Goal: Task Accomplishment & Management: Use online tool/utility

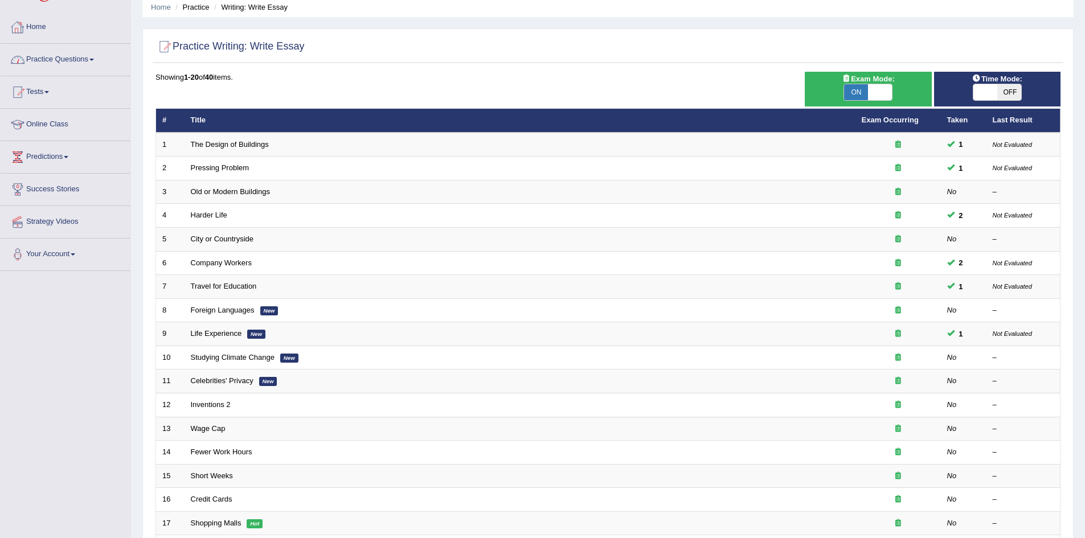
click at [34, 30] on link "Home" at bounding box center [66, 25] width 130 height 28
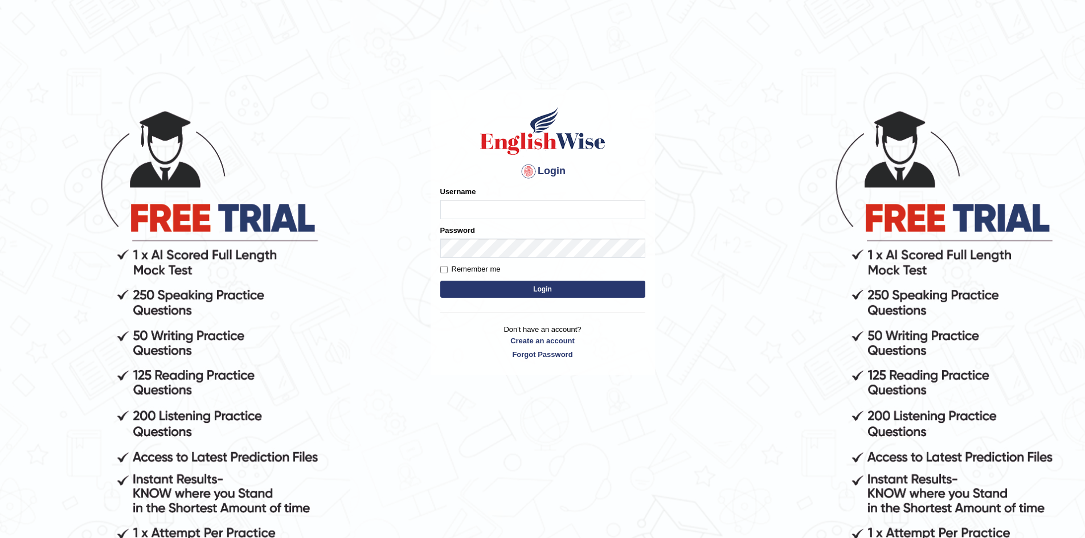
type input "Sprajapati"
click at [541, 291] on button "Login" at bounding box center [542, 289] width 205 height 17
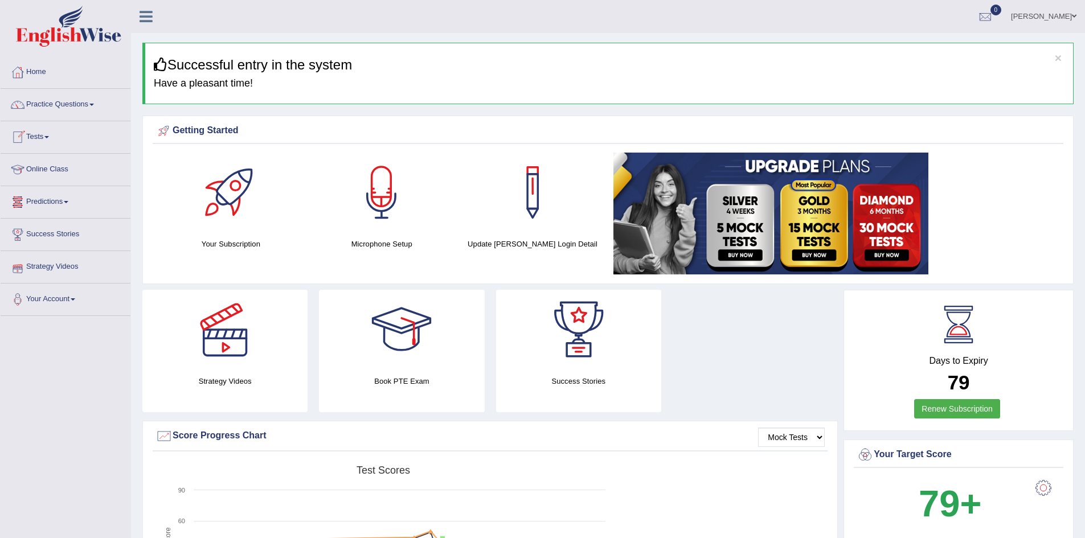
click at [39, 137] on link "Tests" at bounding box center [66, 135] width 130 height 28
click at [64, 161] on link "Take Practice Sectional Test" at bounding box center [74, 163] width 107 height 21
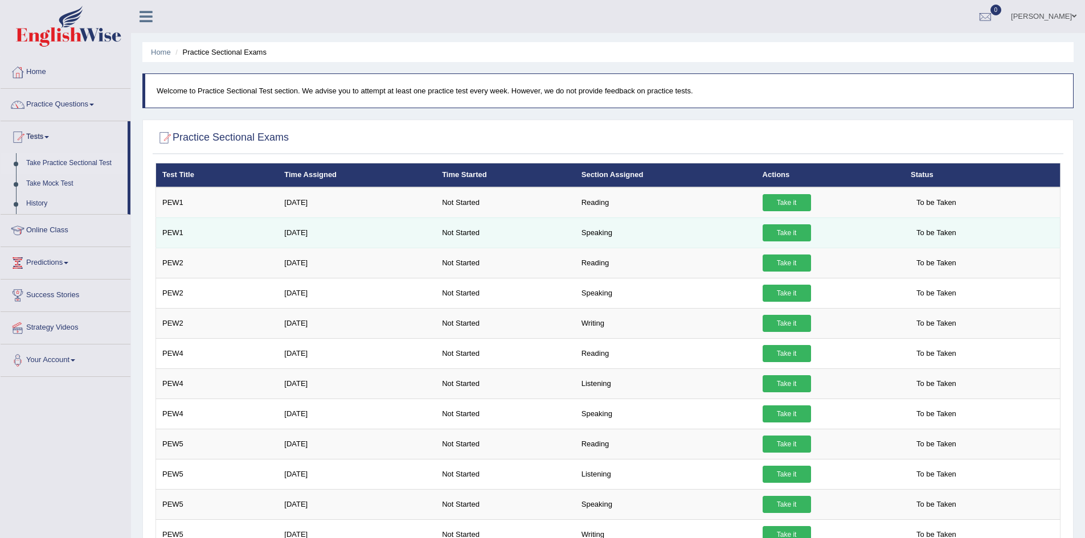
click at [785, 234] on link "Take it" at bounding box center [787, 233] width 48 height 17
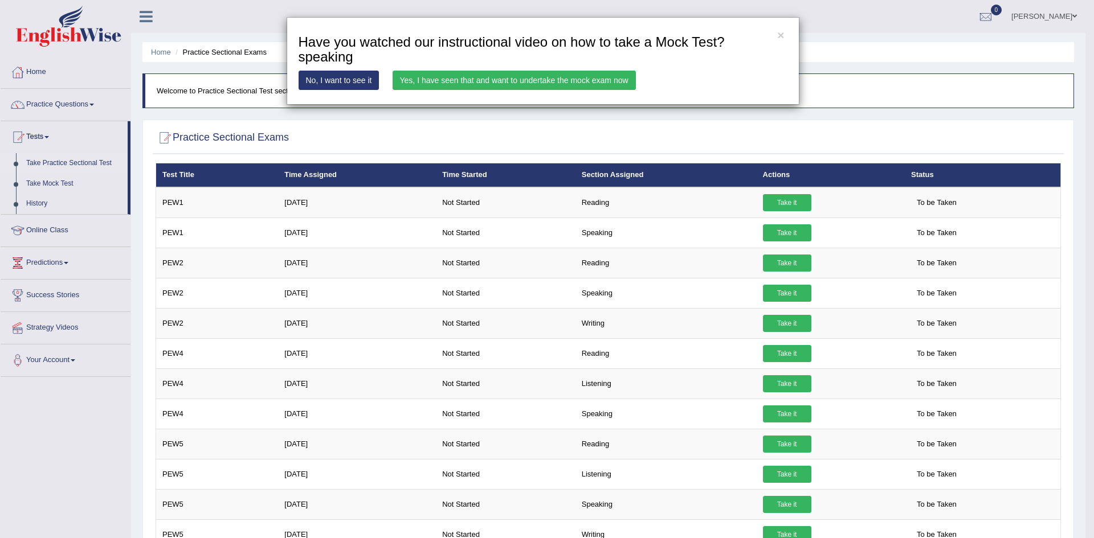
click at [484, 73] on link "Yes, I have seen that and want to undertake the mock exam now" at bounding box center [514, 80] width 243 height 19
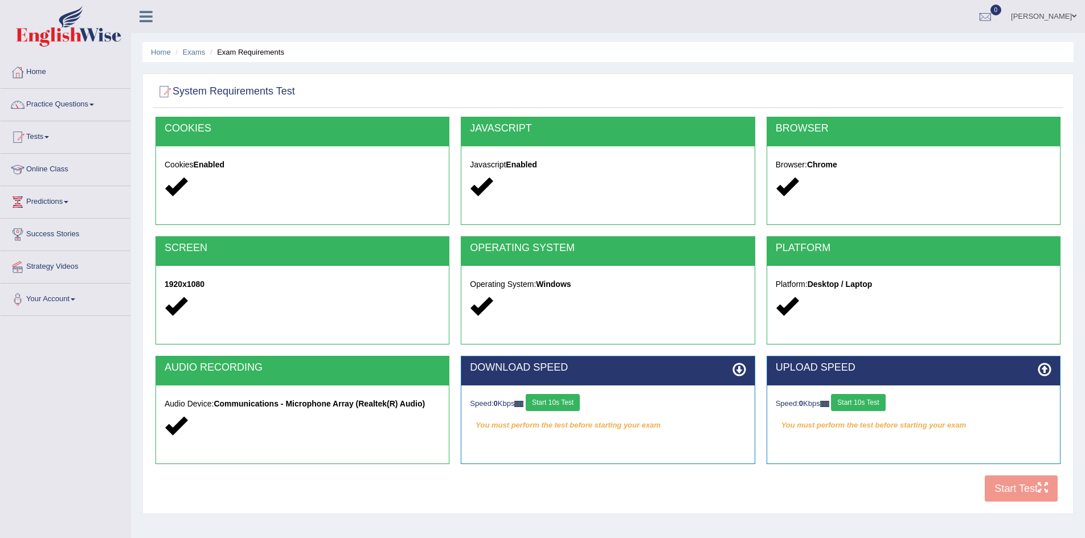
click at [553, 403] on button "Start 10s Test" at bounding box center [553, 402] width 54 height 17
click at [862, 400] on button "Start 10s Test" at bounding box center [858, 402] width 54 height 17
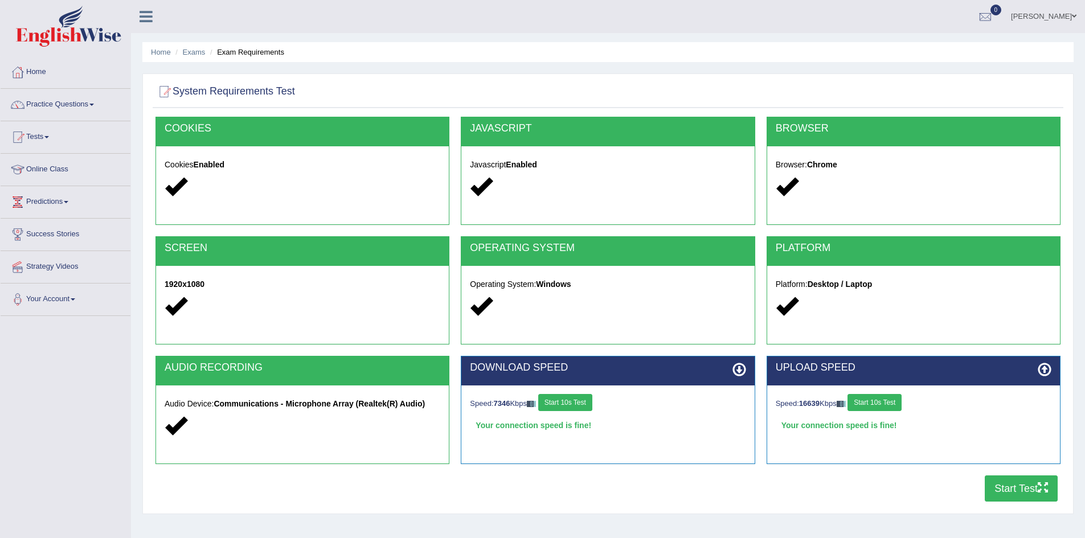
click at [1016, 485] on button "Start Test" at bounding box center [1021, 489] width 73 height 26
